Goal: Check status: Check status

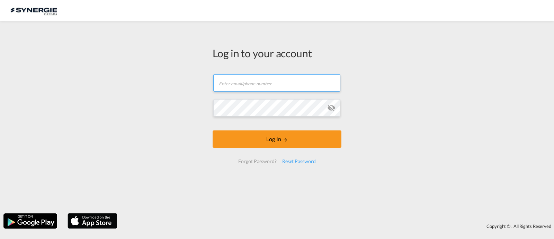
click at [245, 85] on input "text" at bounding box center [276, 82] width 127 height 17
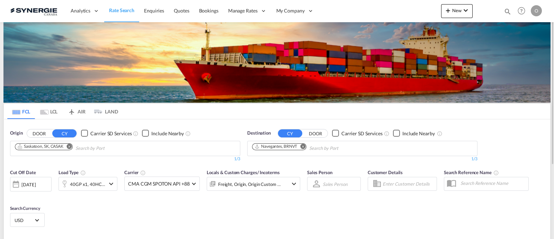
click at [504, 10] on md-icon "icon-magnify" at bounding box center [508, 12] width 8 height 8
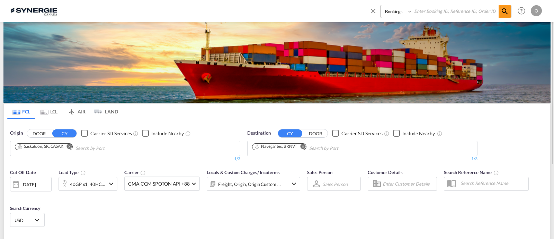
click at [393, 15] on select "Bookings Quotes Enquiries" at bounding box center [397, 11] width 33 height 12
select select "Quotes"
click at [381, 5] on select "Bookings Quotes Enquiries" at bounding box center [397, 11] width 33 height 12
click at [439, 10] on input at bounding box center [455, 11] width 86 height 12
paste input "SYC000013354"
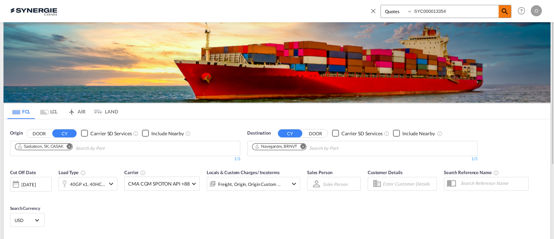
type input "SYC000013354"
click at [510, 9] on span at bounding box center [505, 11] width 12 height 12
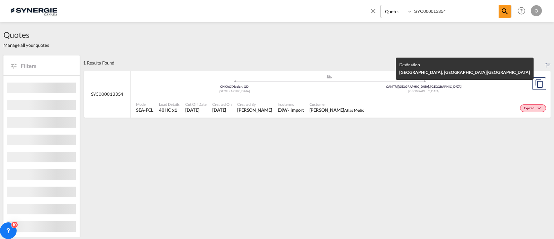
click at [329, 91] on div "[GEOGRAPHIC_DATA]" at bounding box center [424, 91] width 190 height 5
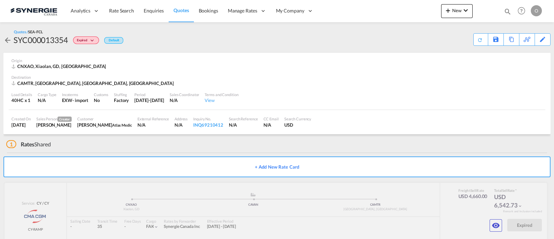
scroll to position [13, 0]
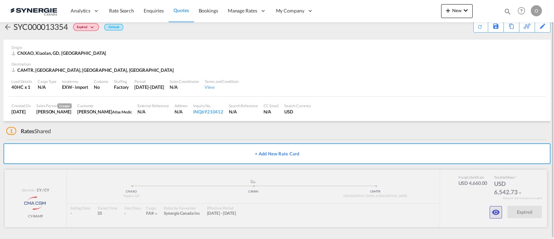
click at [496, 206] on button "button" at bounding box center [496, 212] width 12 height 12
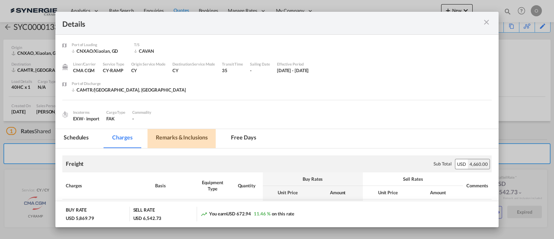
drag, startPoint x: 176, startPoint y: 136, endPoint x: 205, endPoint y: 135, distance: 28.4
click at [176, 135] on md-tab-item "Remarks & Inclusions" at bounding box center [181, 138] width 68 height 19
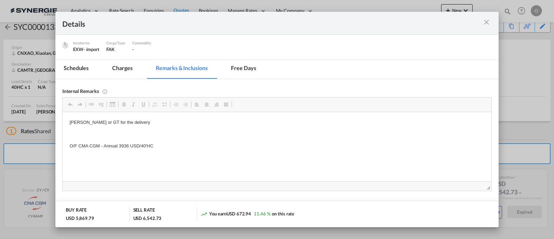
scroll to position [72, 0]
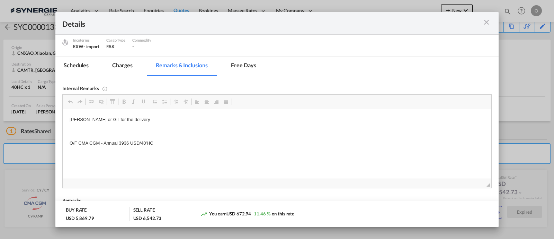
click at [485, 22] on md-icon "icon-close m-3 fg-AAA8AD cursor" at bounding box center [486, 22] width 8 height 8
